Goal: Task Accomplishment & Management: Manage account settings

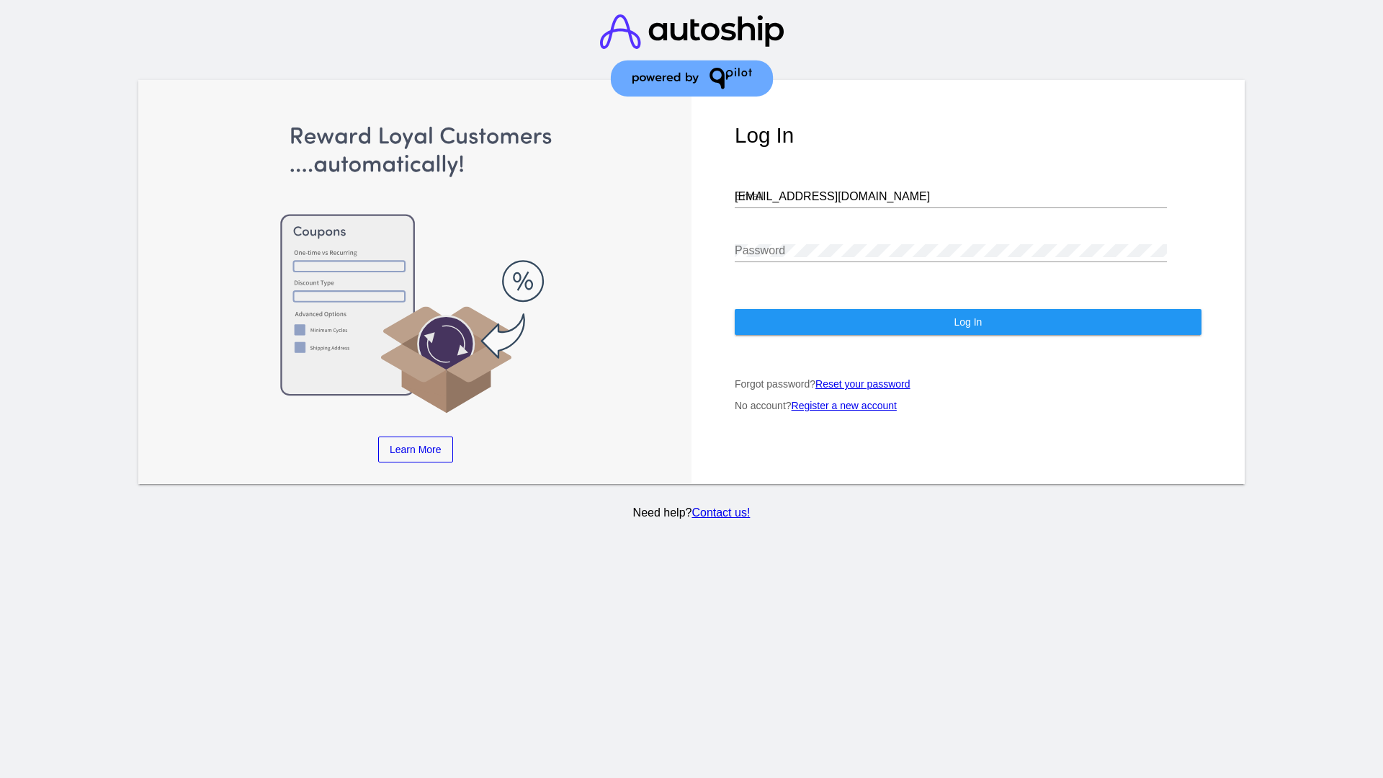
type input "[EMAIL_ADDRESS][DOMAIN_NAME]"
click at [967, 322] on span "Log In" at bounding box center [968, 322] width 28 height 12
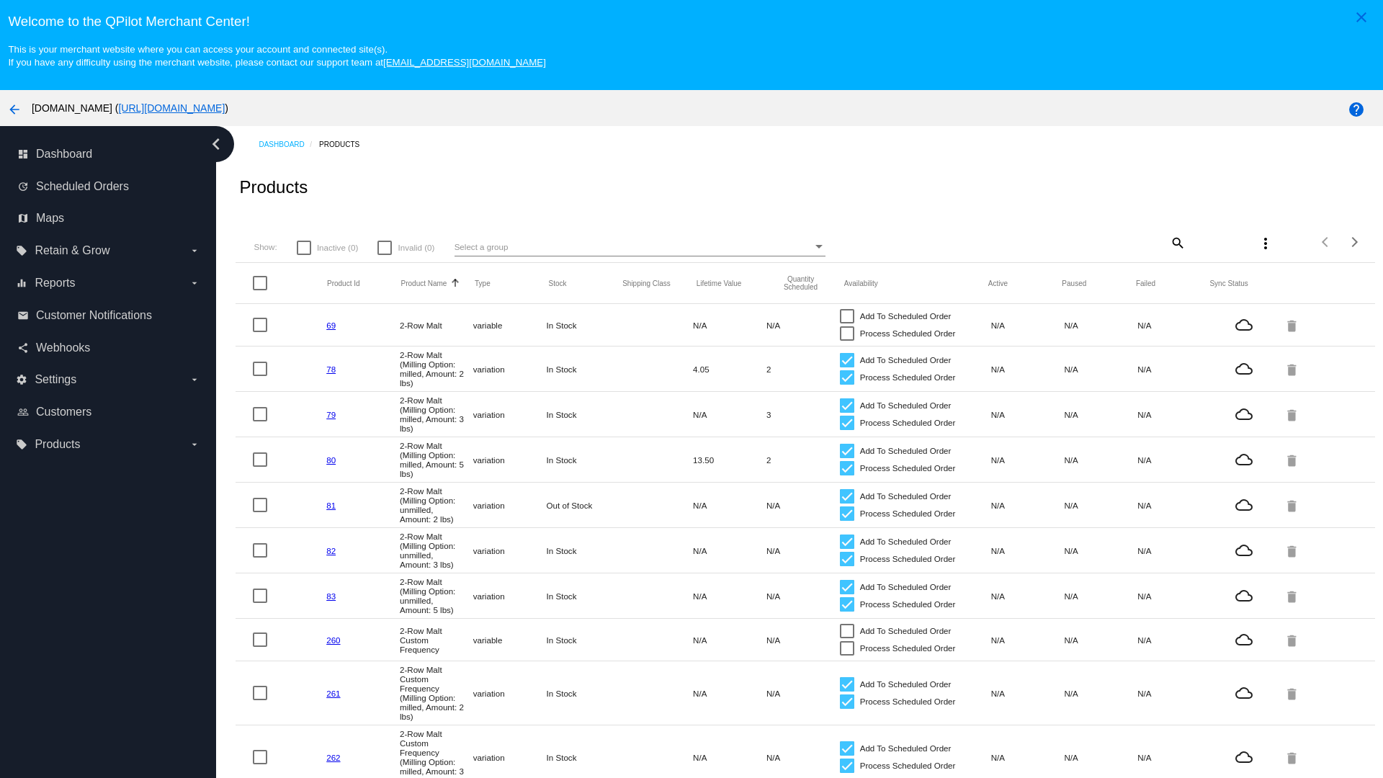
click at [1176, 242] on mat-icon "search" at bounding box center [1176, 242] width 17 height 22
type input "New Prd 1050"
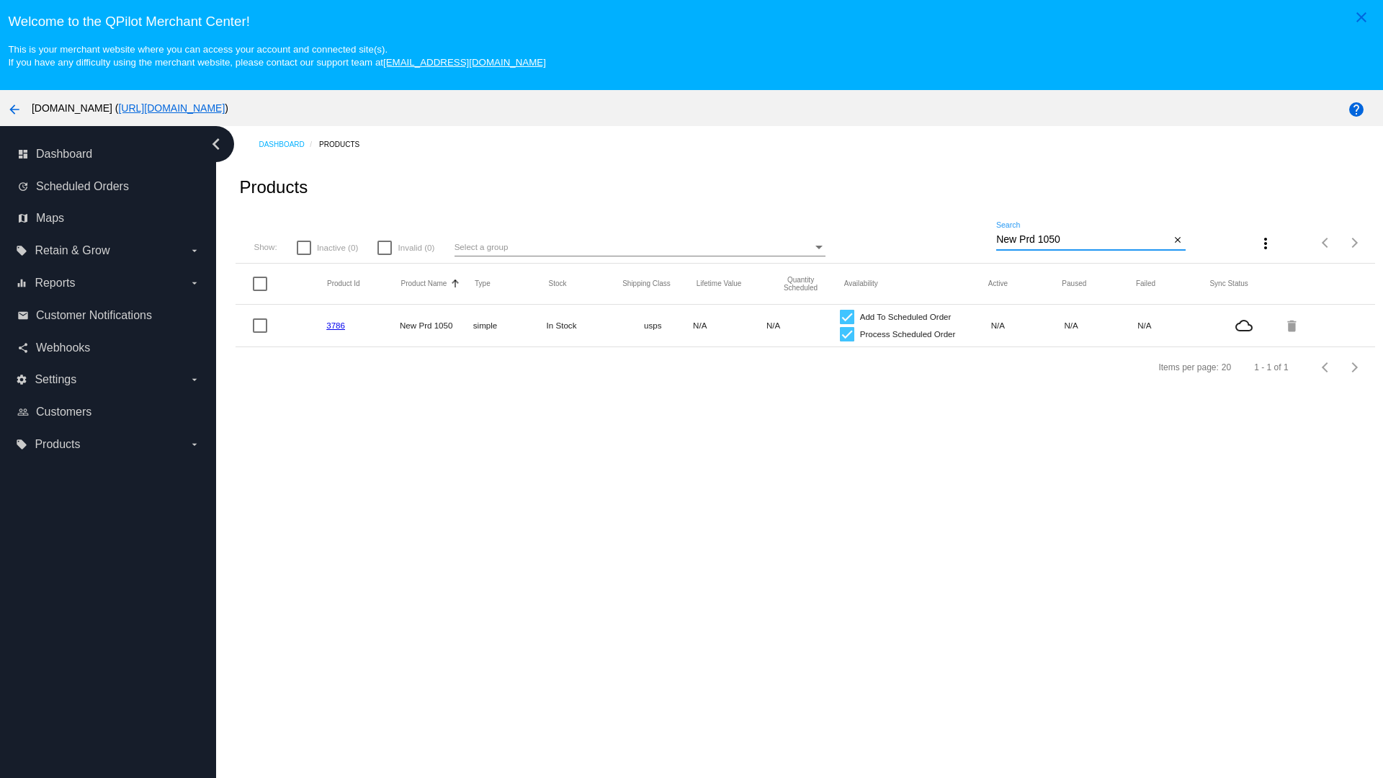
click at [336, 325] on link "3786" at bounding box center [335, 324] width 19 height 9
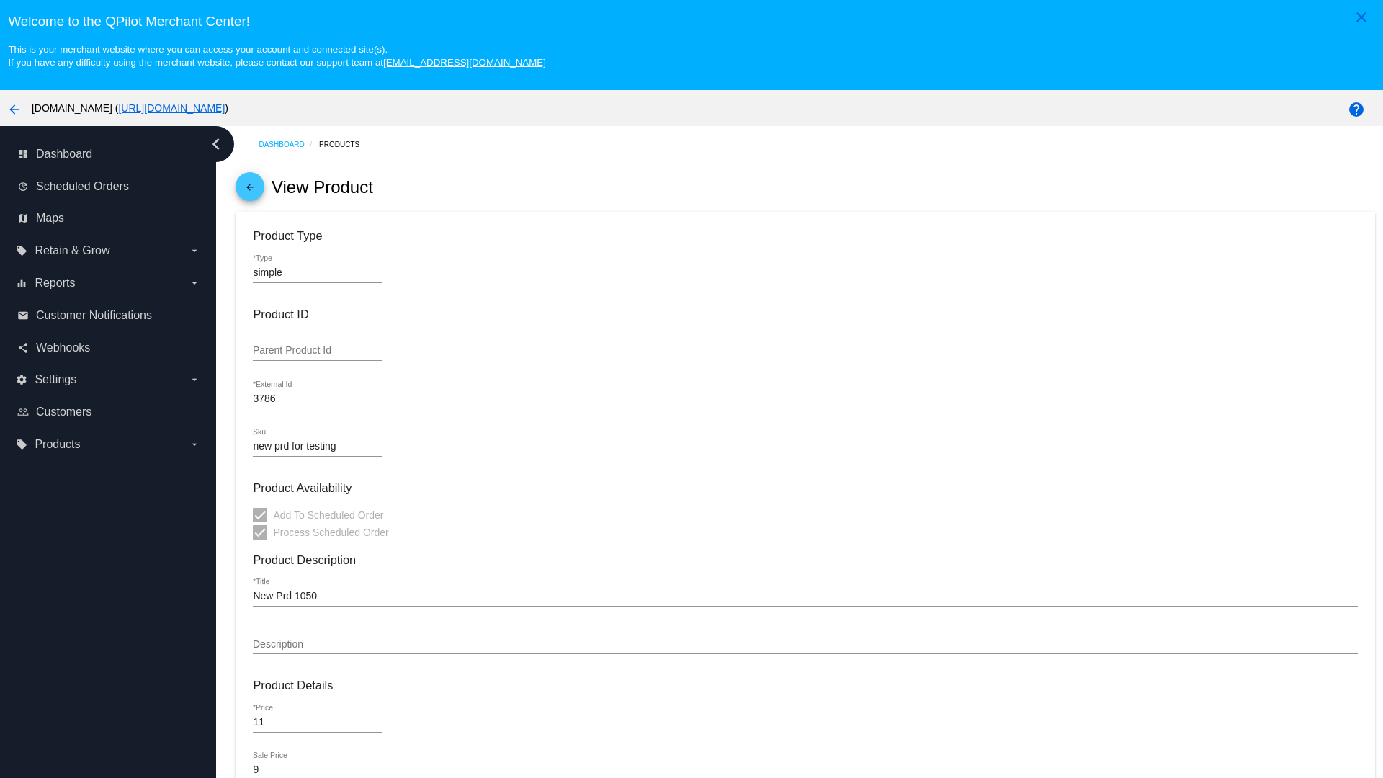
click at [250, 190] on mat-icon "arrow_back" at bounding box center [249, 190] width 17 height 17
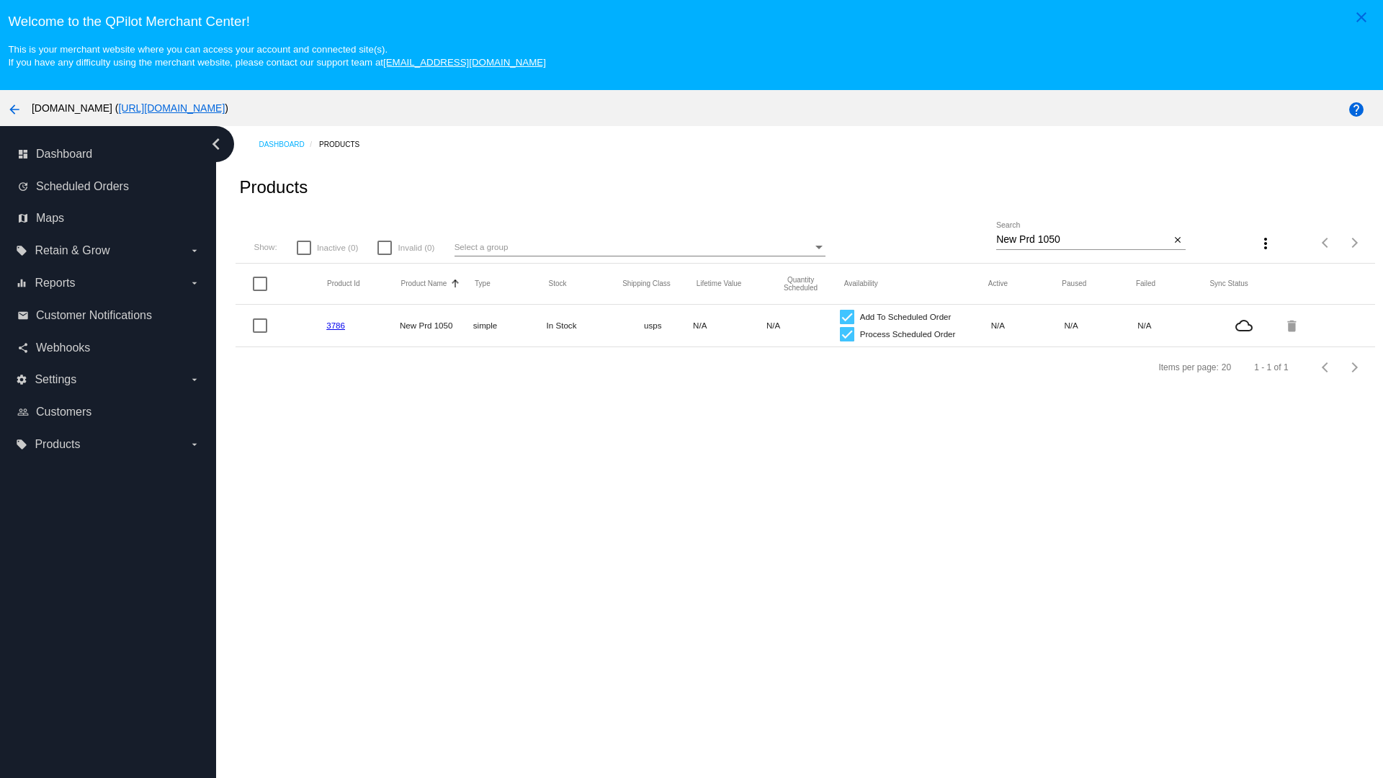
click at [1292, 325] on mat-icon "delete" at bounding box center [1292, 325] width 17 height 22
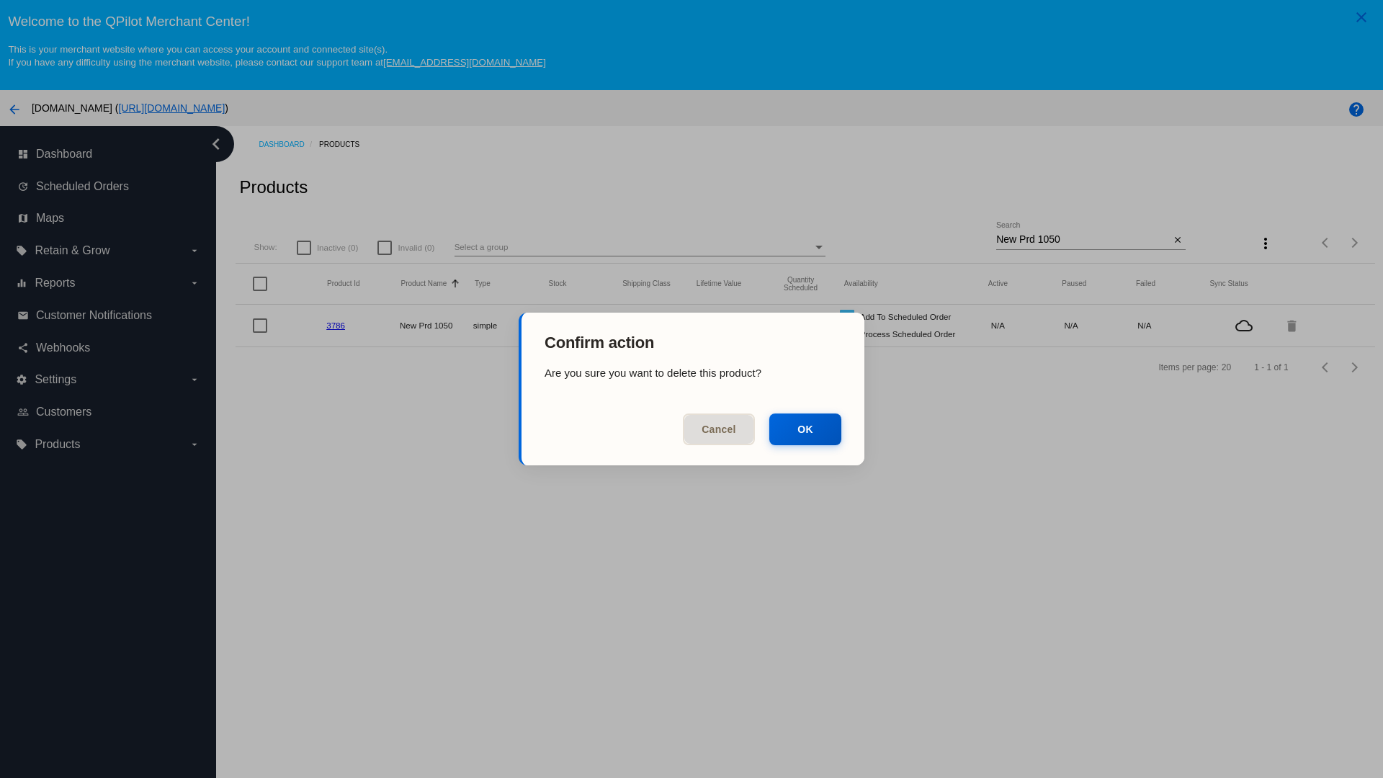
click at [805, 429] on button "OK" at bounding box center [805, 429] width 72 height 32
